Goal: Browse casually

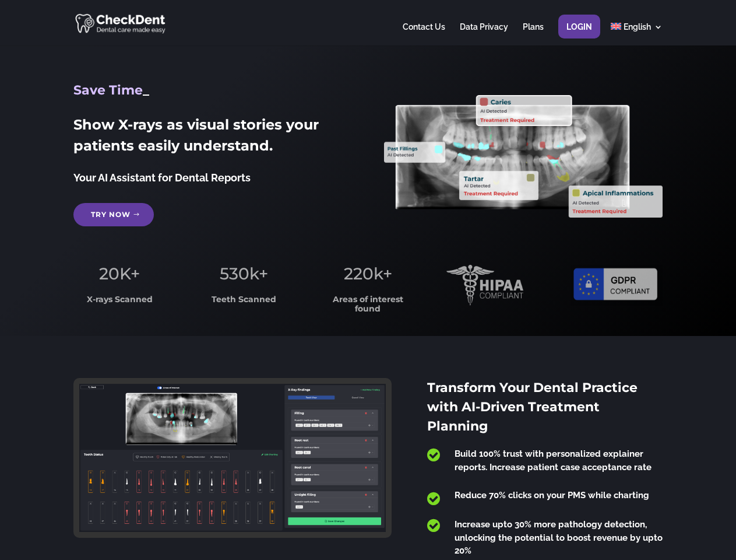
click at [368, 280] on span "220k+" at bounding box center [368, 274] width 48 height 20
click at [368, 23] on div at bounding box center [367, 22] width 589 height 45
click at [368, 280] on span "220k+" at bounding box center [368, 274] width 48 height 20
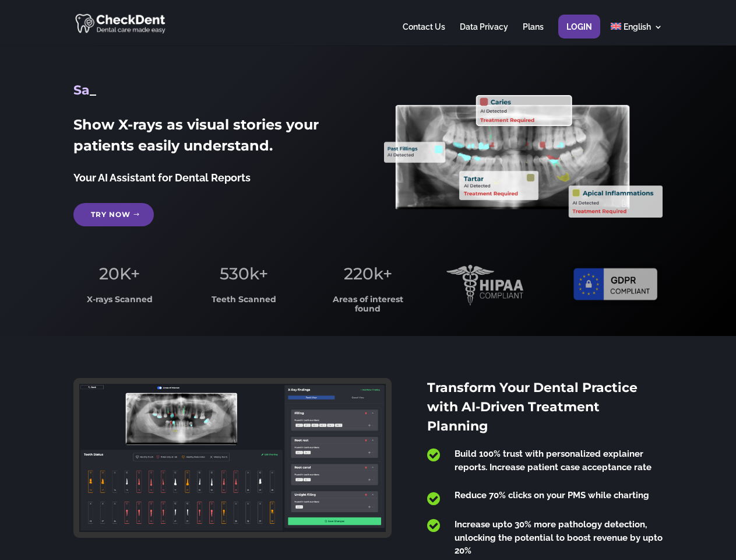
click at [368, 23] on div at bounding box center [367, 22] width 589 height 45
